Goal: Information Seeking & Learning: Learn about a topic

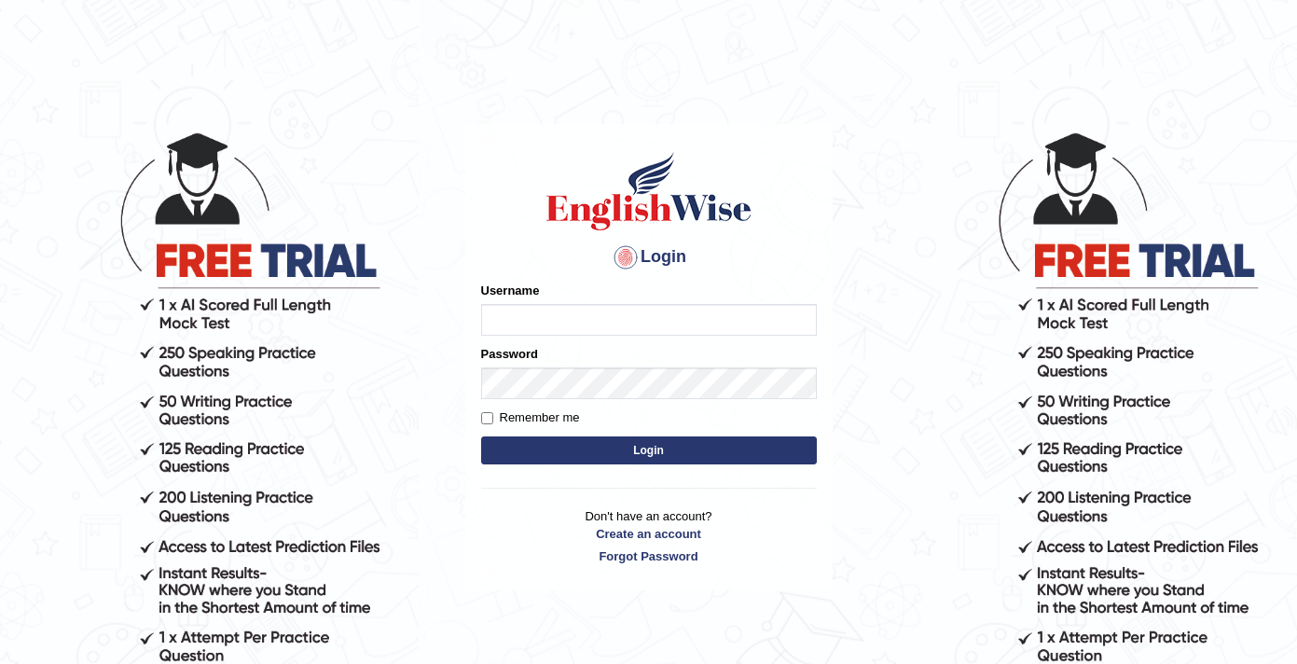
type input "sabinaacharya_parramatta"
click at [489, 420] on input "Remember me" at bounding box center [487, 418] width 12 height 12
checkbox input "true"
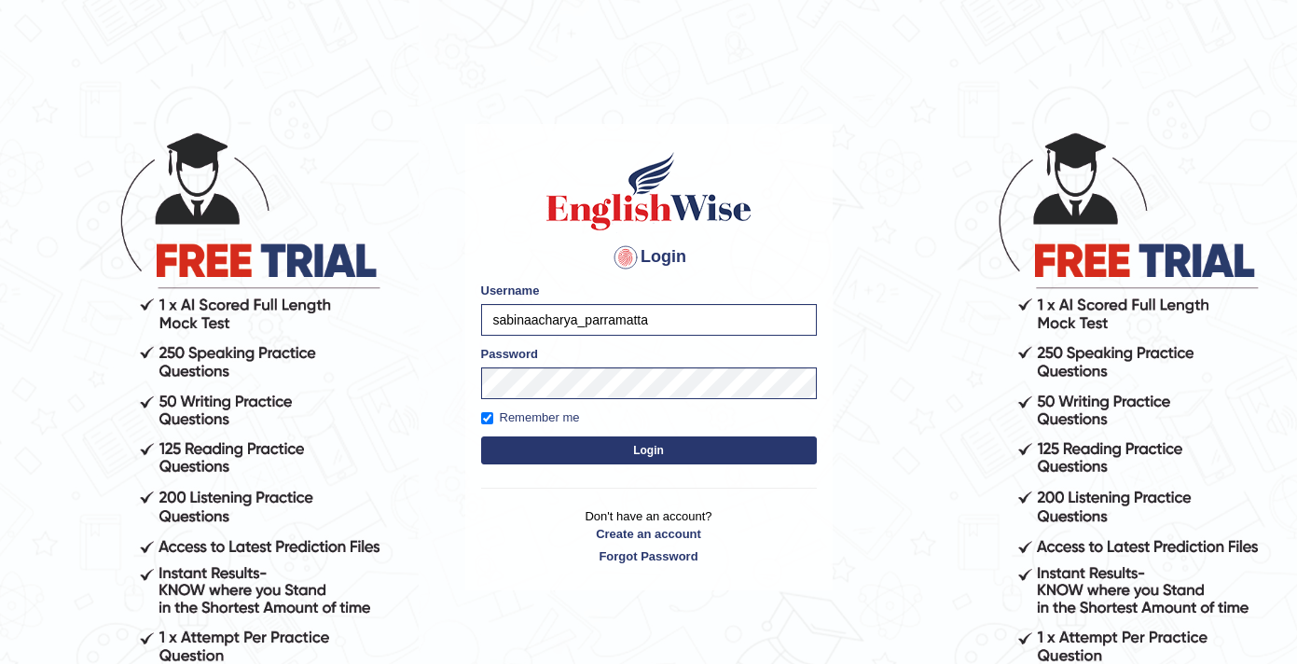
click at [573, 472] on div "Login Please fix the following errors: Username [PERSON_NAME] Password Remember…" at bounding box center [648, 357] width 367 height 467
click at [634, 449] on button "Login" at bounding box center [649, 450] width 336 height 28
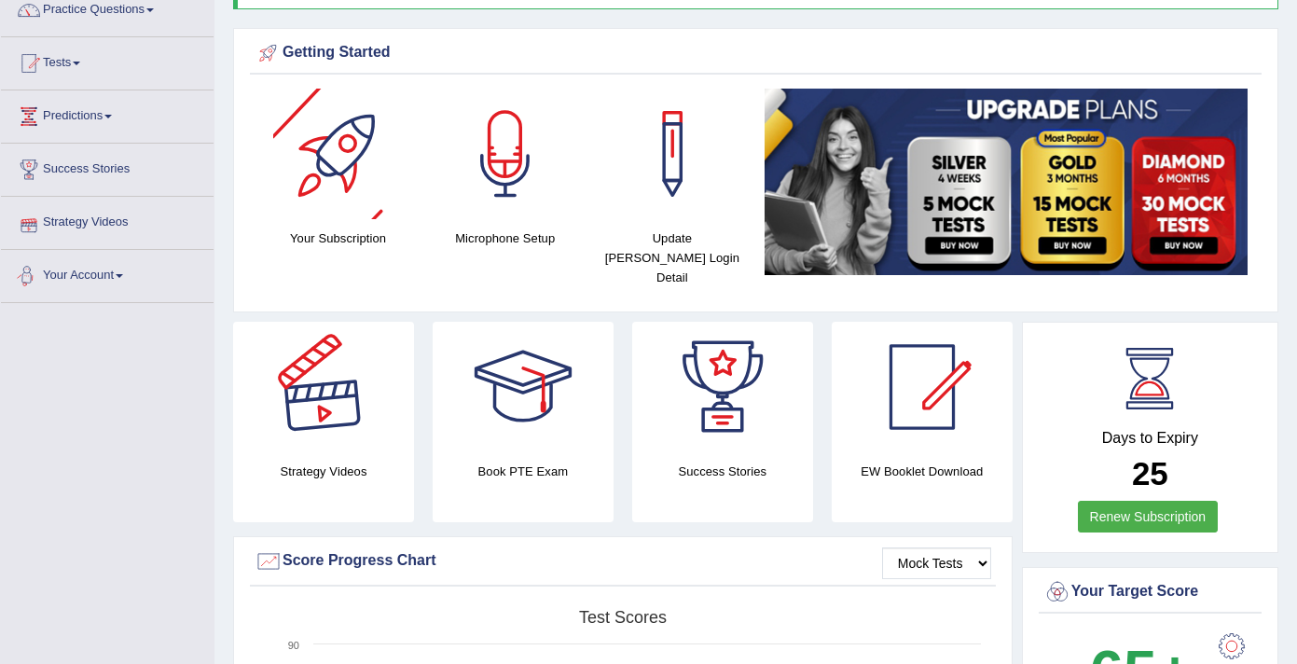
scroll to position [168, 0]
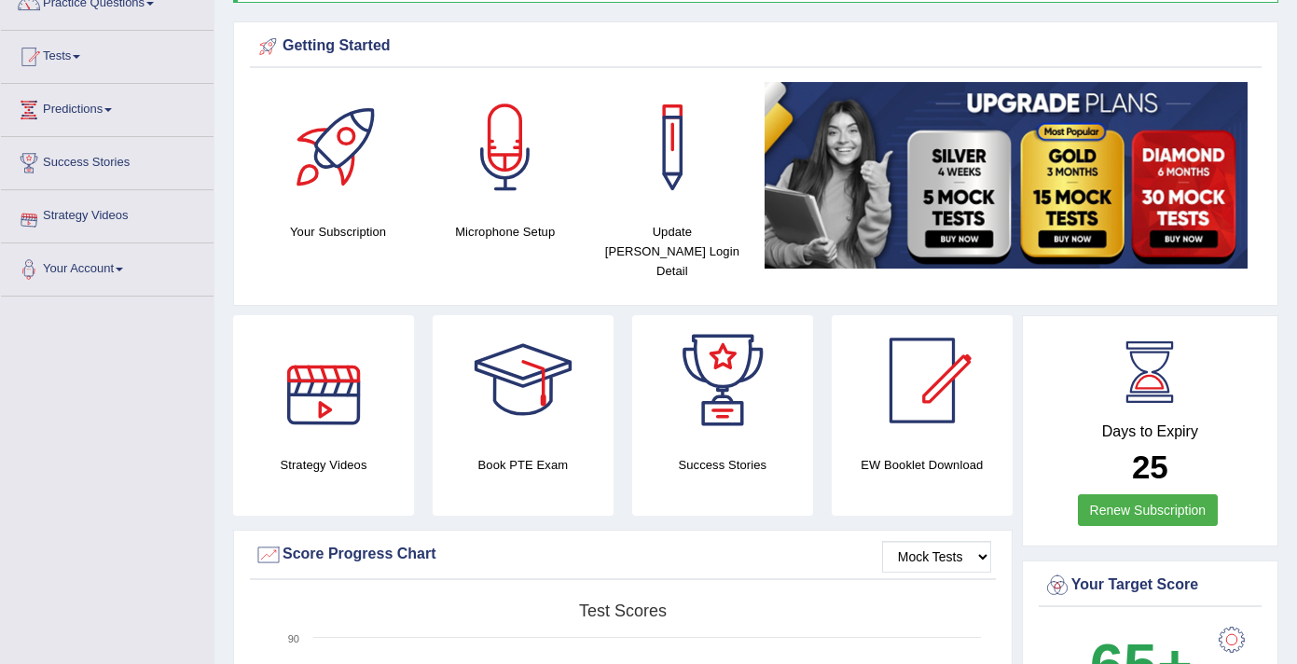
click at [314, 432] on div "Strategy Videos" at bounding box center [323, 415] width 181 height 200
click at [337, 387] on div at bounding box center [323, 380] width 130 height 130
